Goal: Task Accomplishment & Management: Manage account settings

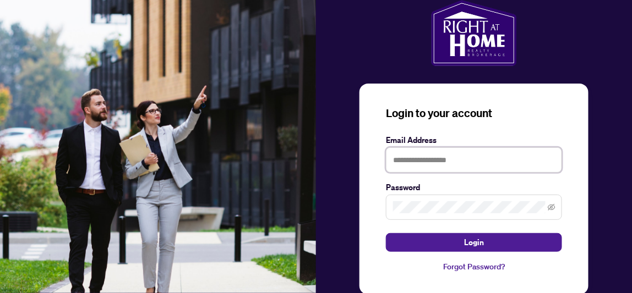
click at [430, 157] on input "text" at bounding box center [474, 160] width 176 height 25
type input "**********"
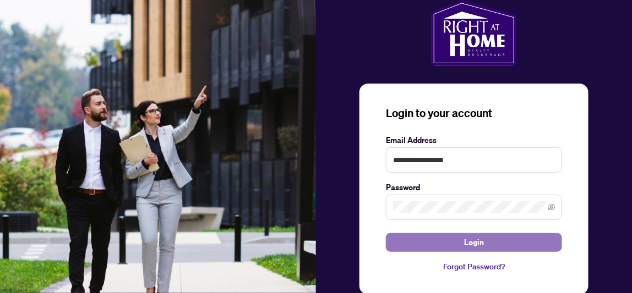
click at [494, 244] on button "Login" at bounding box center [474, 242] width 176 height 19
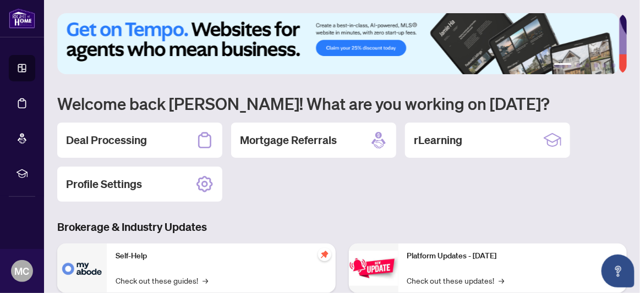
click at [101, 127] on div "Deal Processing" at bounding box center [139, 140] width 165 height 35
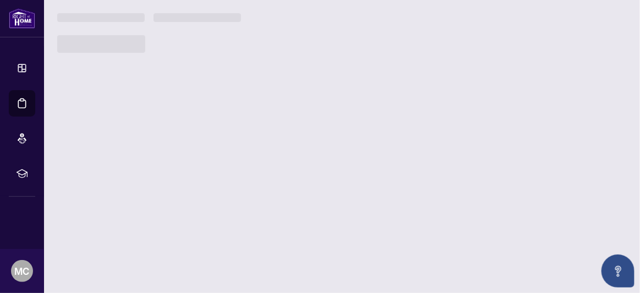
click at [101, 127] on main "1 2 3 4 5 6 Welcome back [PERSON_NAME]! What are you working on [DATE]? Deal Pr…" at bounding box center [342, 146] width 596 height 293
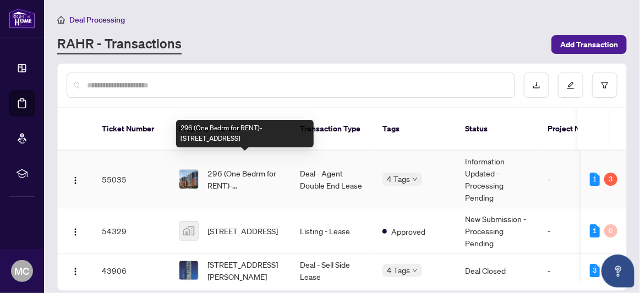
click at [247, 172] on span "296 (One Bedrm for RENT)-[STREET_ADDRESS]" at bounding box center [245, 179] width 75 height 24
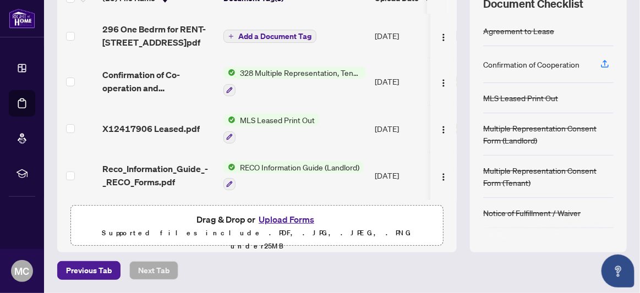
scroll to position [192, 0]
click at [286, 215] on button "Upload Forms" at bounding box center [286, 220] width 62 height 14
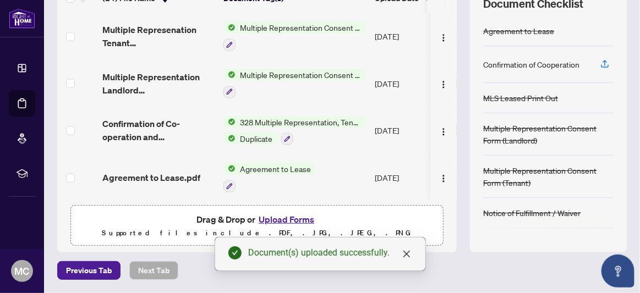
click at [289, 219] on button "Upload Forms" at bounding box center [286, 220] width 62 height 14
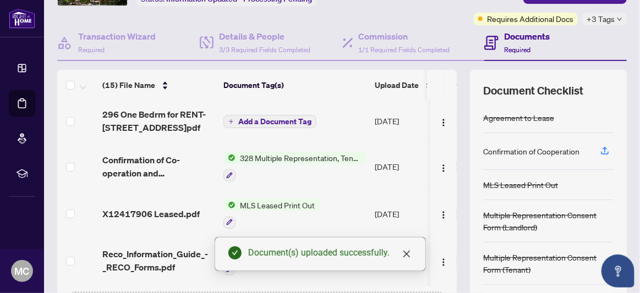
scroll to position [0, 0]
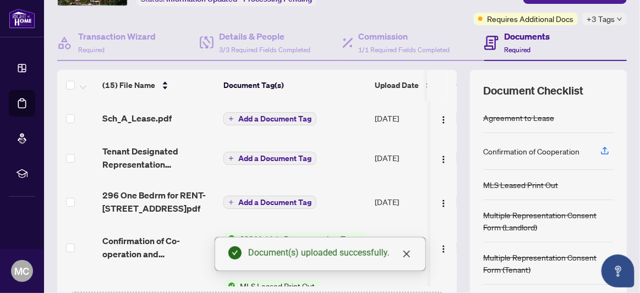
click at [276, 162] on span "Add a Document Tag" at bounding box center [274, 159] width 73 height 8
click at [276, 184] on div at bounding box center [320, 193] width 251 height 96
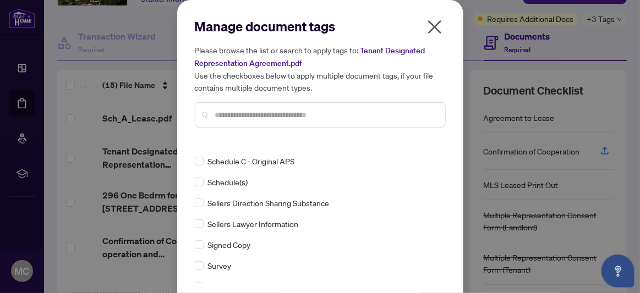
scroll to position [2258, 0]
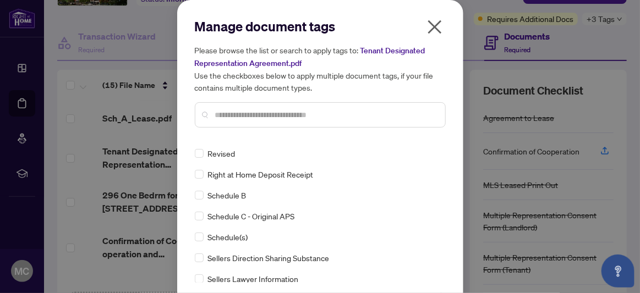
click at [428, 23] on icon "close" at bounding box center [435, 27] width 14 height 14
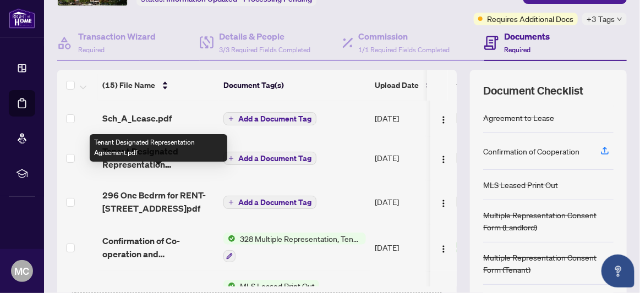
click at [118, 171] on span "Tenant Designated Representation Agreement.pdf" at bounding box center [158, 158] width 112 height 26
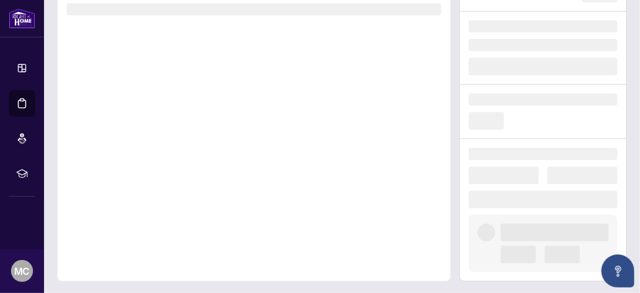
click at [118, 181] on div at bounding box center [254, 128] width 394 height 307
